Goal: Information Seeking & Learning: Learn about a topic

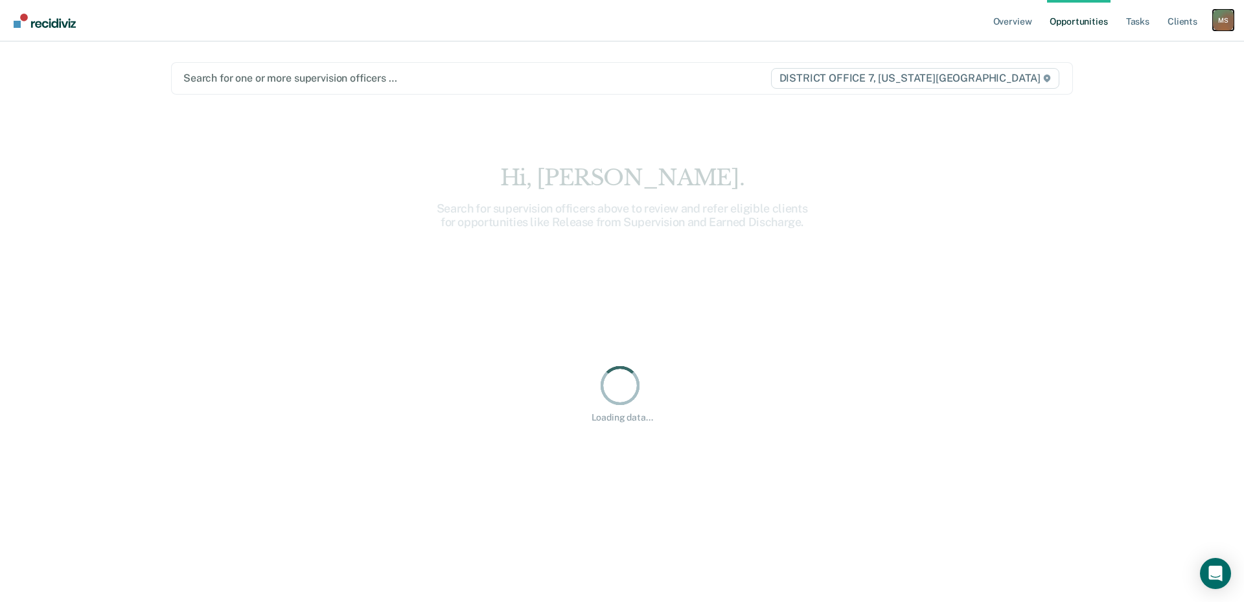
click at [1216, 20] on div "M S" at bounding box center [1223, 20] width 21 height 21
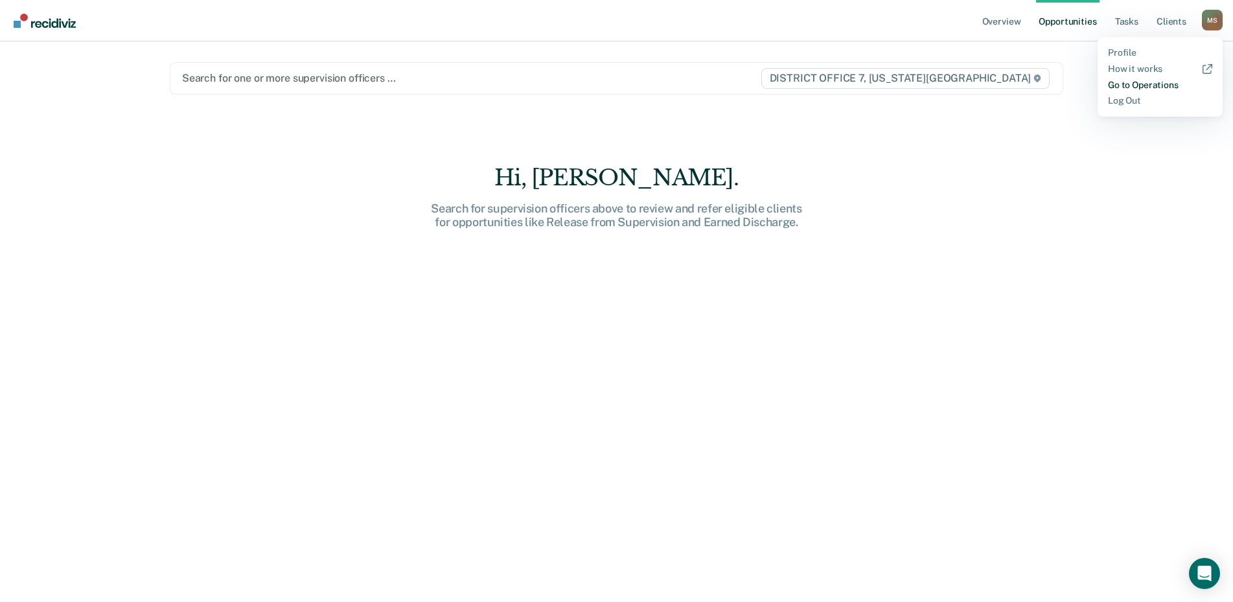
click at [1152, 85] on link "Go to Operations" at bounding box center [1160, 85] width 104 height 11
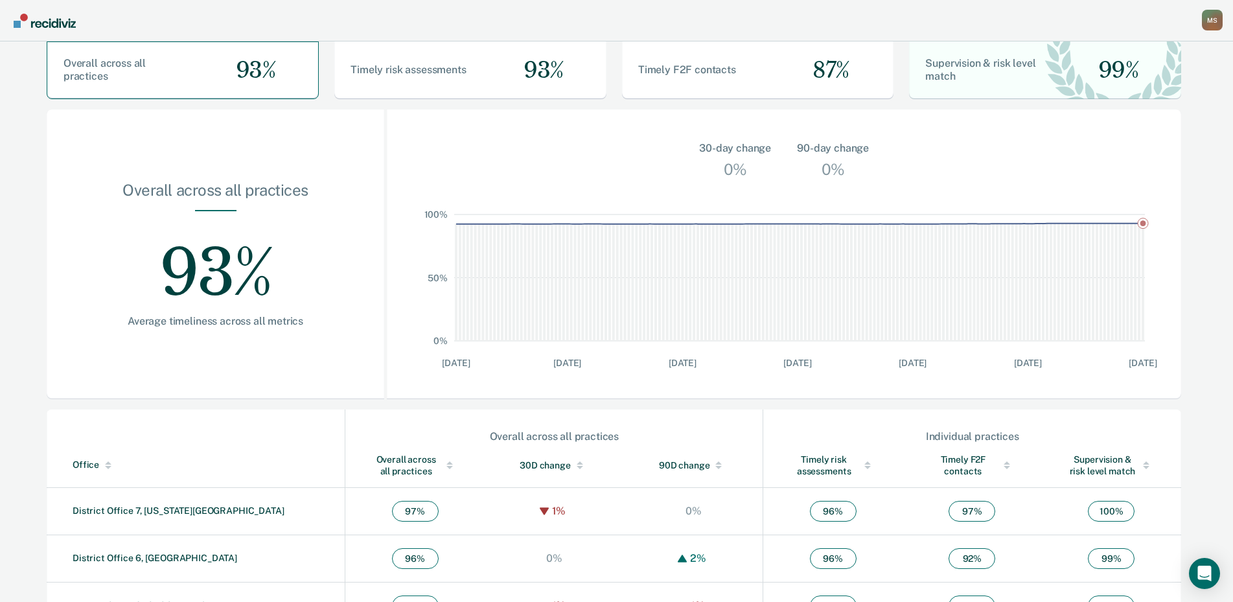
scroll to position [259, 0]
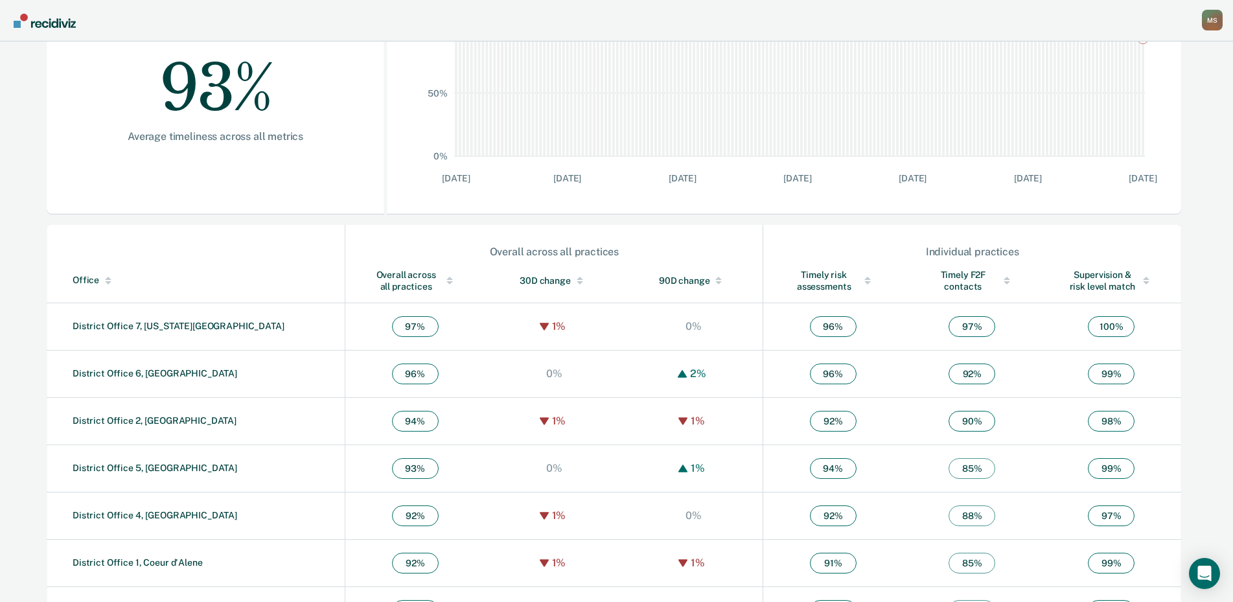
click at [371, 286] on div "Overall across all practices" at bounding box center [414, 280] width 87 height 23
click at [154, 330] on link "District Office 7, [US_STATE][GEOGRAPHIC_DATA]" at bounding box center [179, 326] width 212 height 10
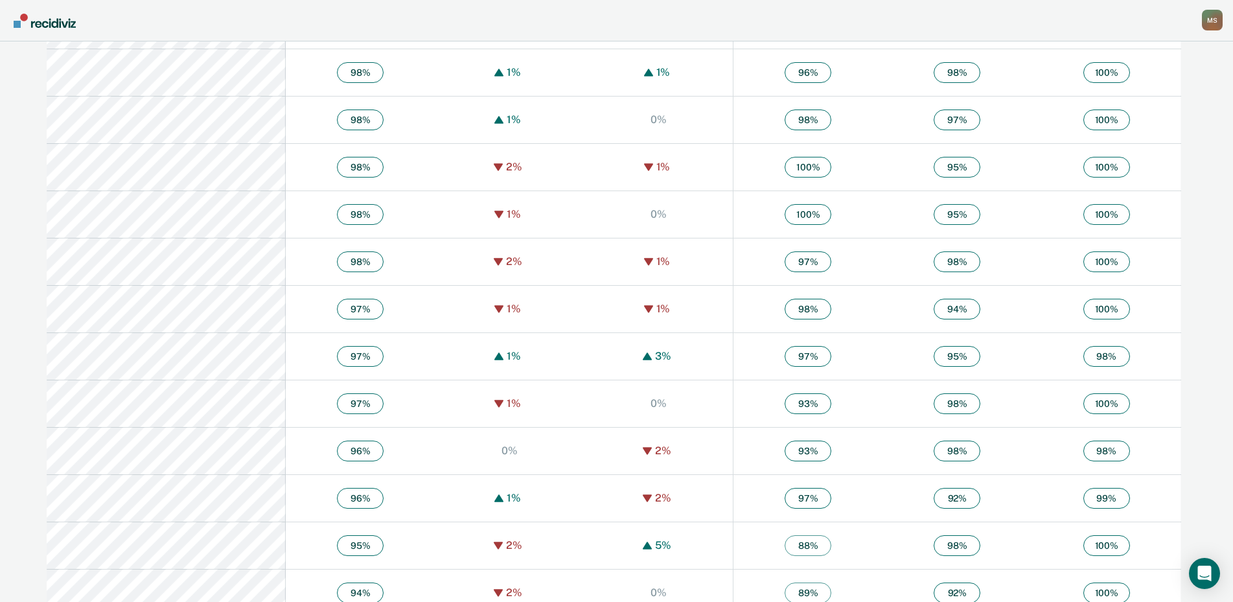
scroll to position [1105, 0]
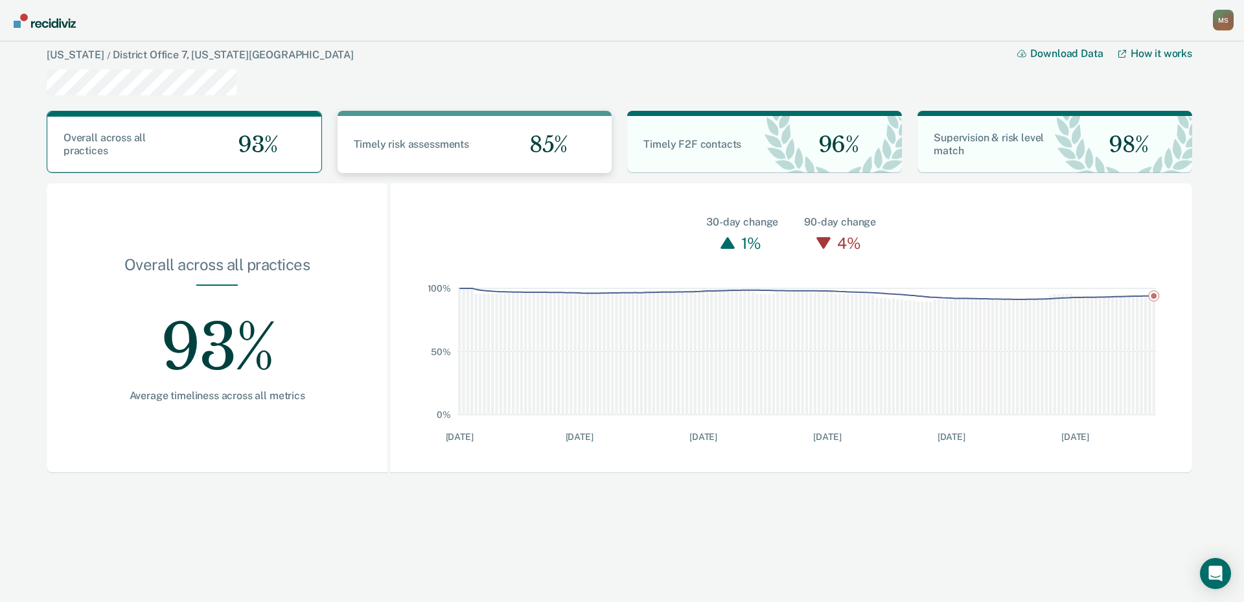
click at [450, 155] on div "Timely risk assessments 85%" at bounding box center [475, 145] width 275 height 58
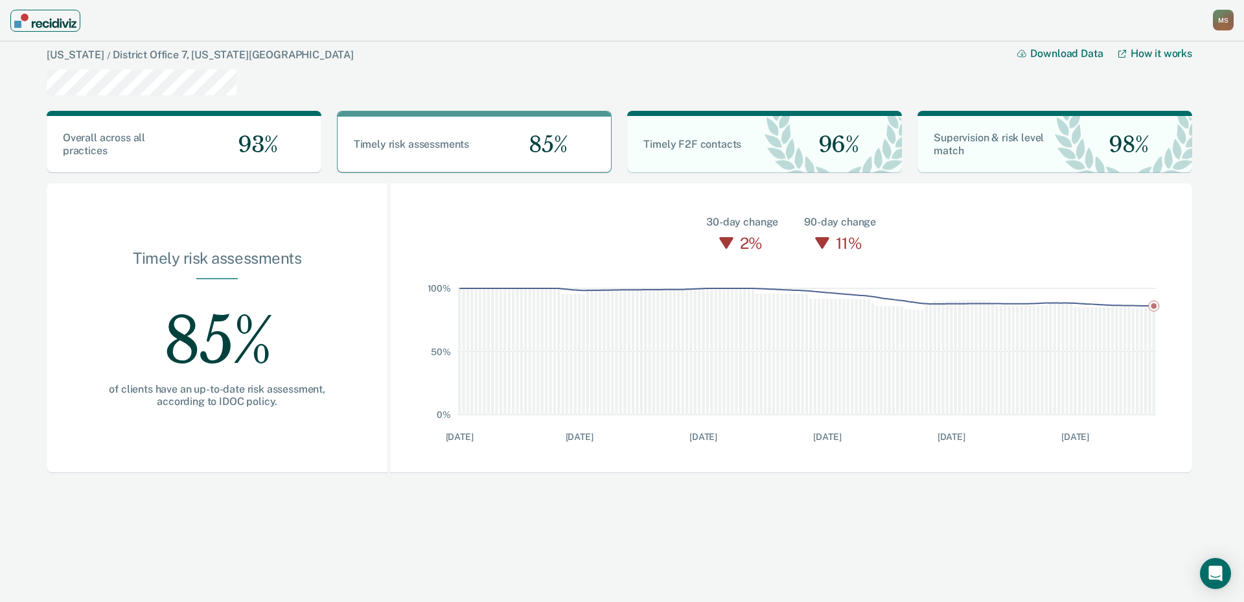
click at [45, 26] on img "Main navigation" at bounding box center [45, 21] width 62 height 14
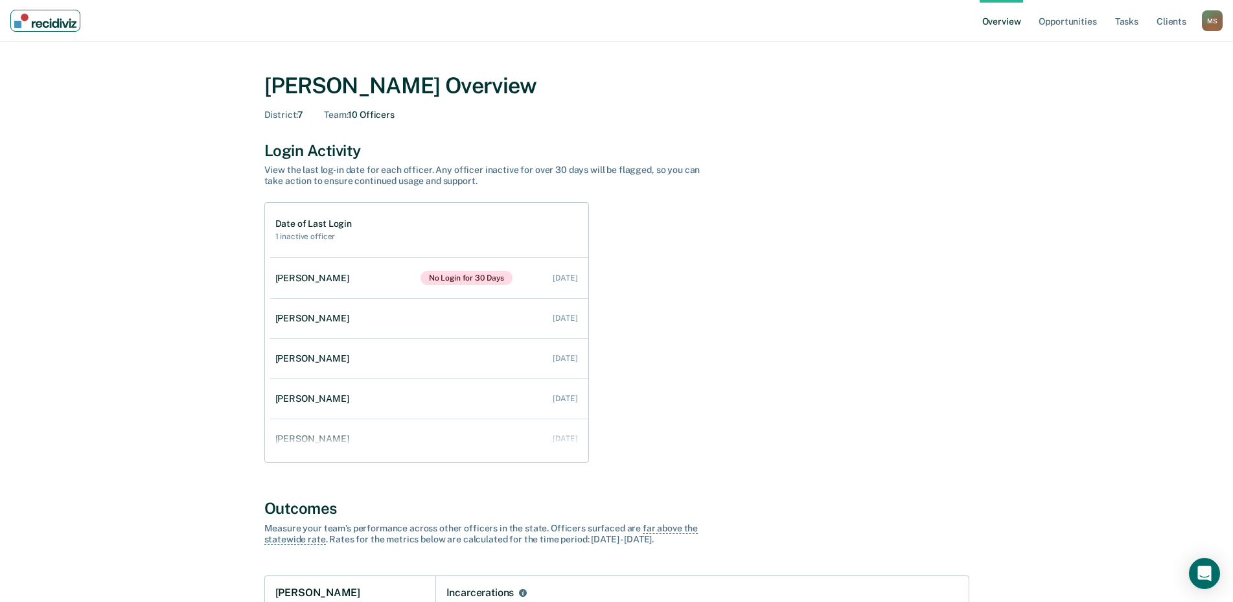
click at [53, 23] on img "Main navigation" at bounding box center [45, 21] width 62 height 14
